Goal: Task Accomplishment & Management: Manage account settings

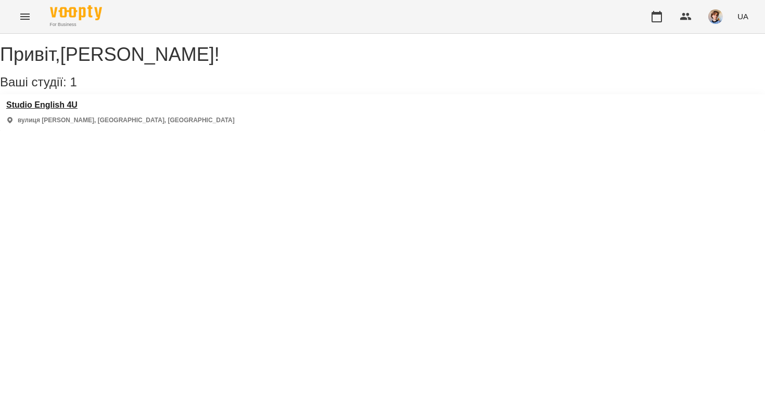
click at [63, 110] on h3 "Studio English 4U" at bounding box center [120, 104] width 229 height 9
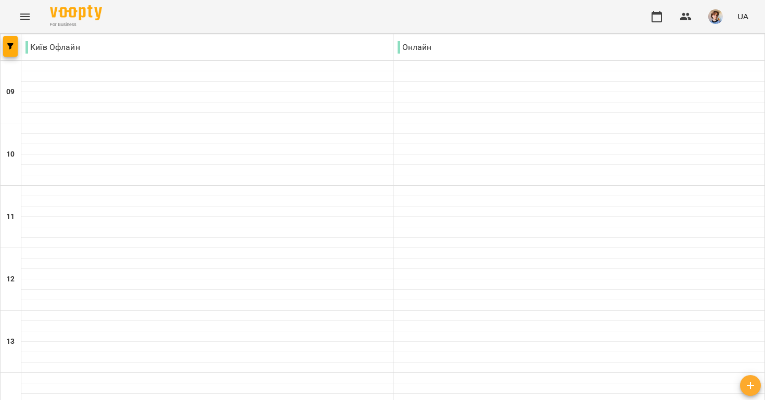
scroll to position [479, 0]
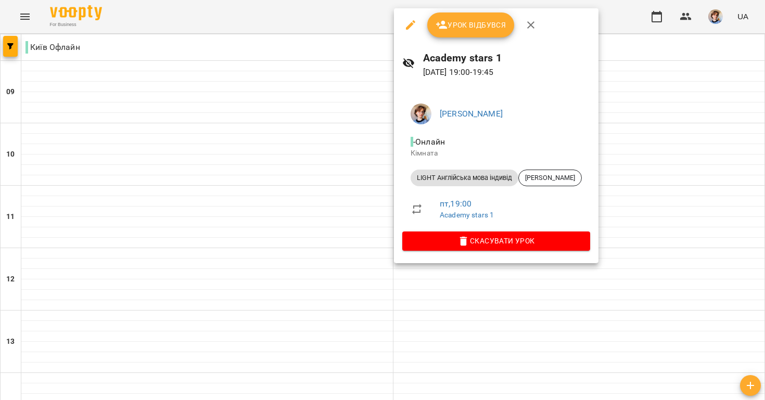
click at [410, 30] on icon "button" at bounding box center [411, 25] width 12 height 12
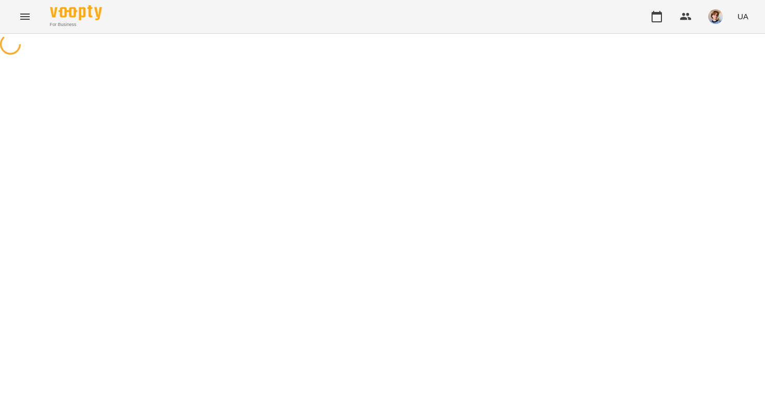
select select "**********"
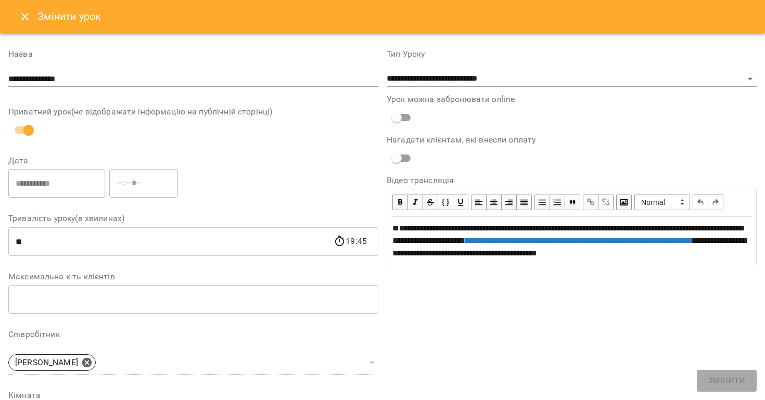
click at [23, 17] on icon "Close" at bounding box center [25, 16] width 12 height 12
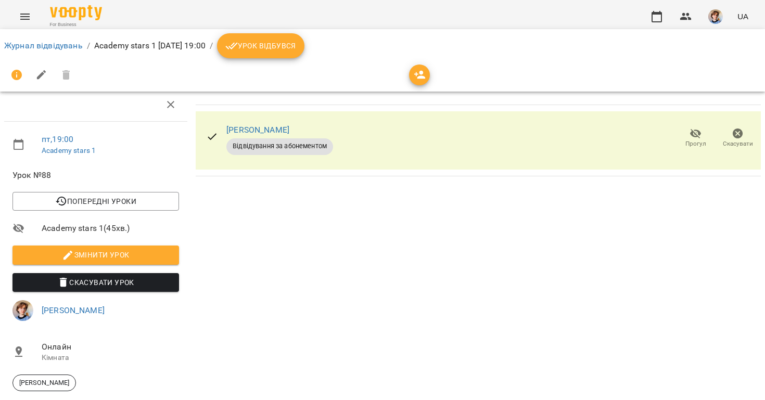
scroll to position [99, 0]
click at [90, 188] on li "Попередні уроки" at bounding box center [95, 201] width 183 height 27
click at [90, 195] on span "Попередні уроки" at bounding box center [96, 201] width 150 height 12
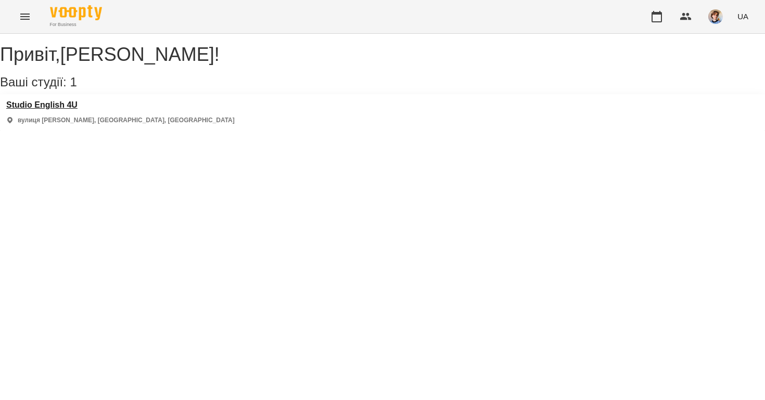
click at [68, 110] on h3 "Studio English 4U" at bounding box center [120, 104] width 229 height 9
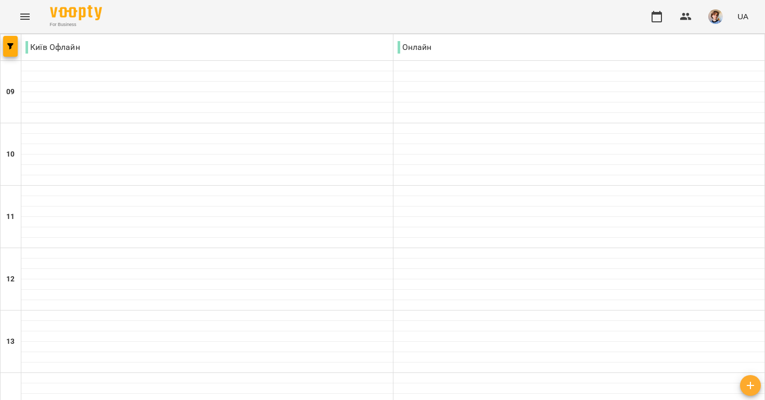
scroll to position [479, 0]
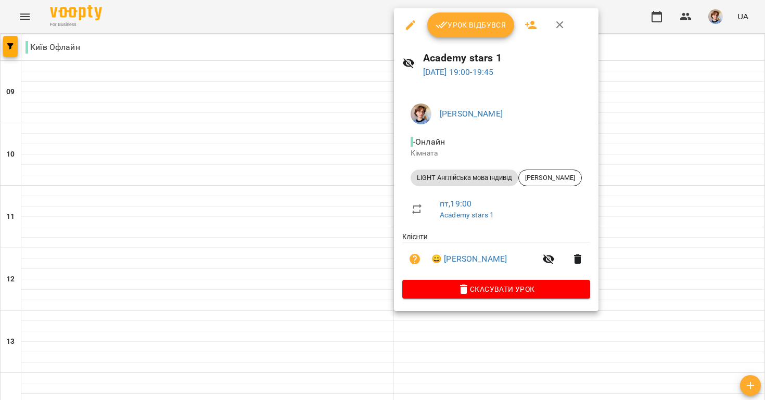
click at [480, 28] on span "Урок відбувся" at bounding box center [471, 25] width 71 height 12
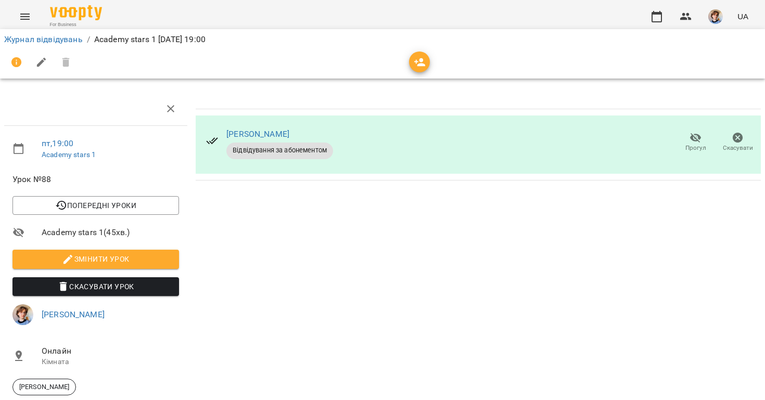
click at [136, 258] on span "Змінити урок" at bounding box center [96, 259] width 150 height 12
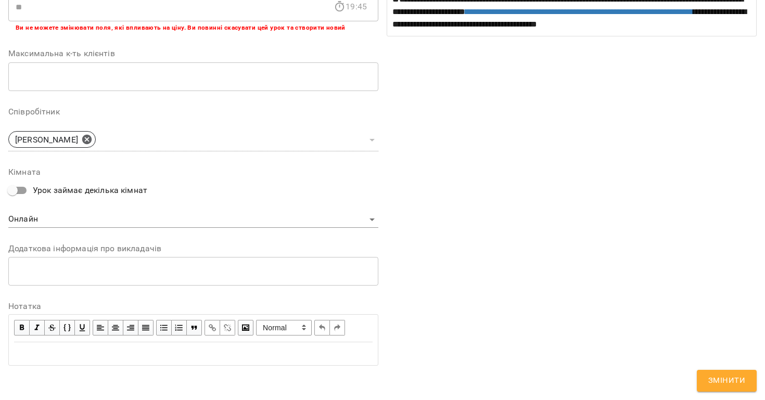
click at [130, 354] on div "Edit text" at bounding box center [193, 354] width 359 height 12
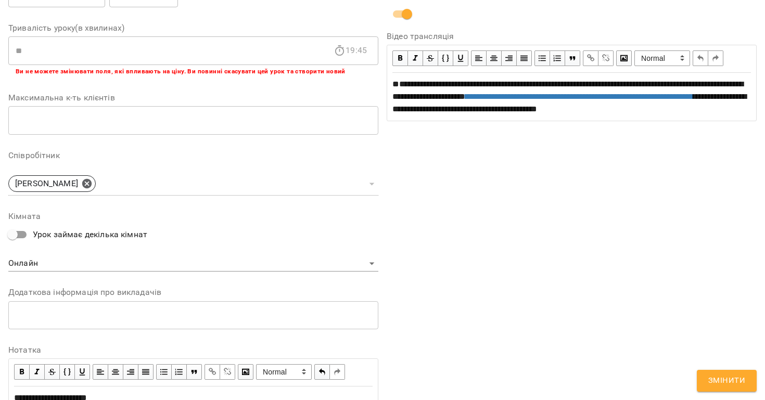
click at [734, 380] on span "Змінити" at bounding box center [727, 381] width 37 height 14
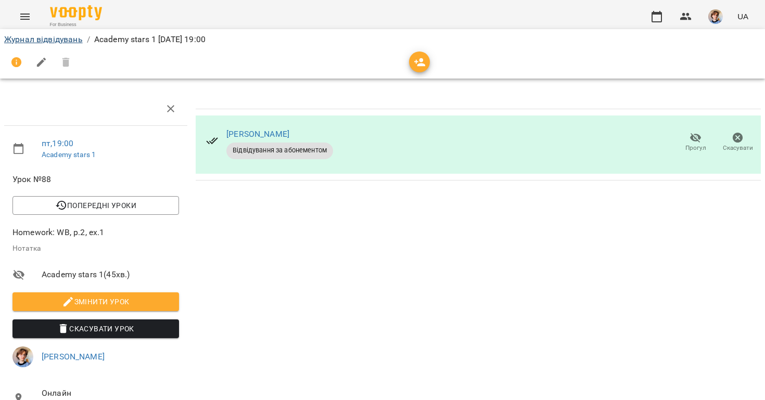
click at [33, 39] on link "Журнал відвідувань" at bounding box center [43, 39] width 79 height 10
